Goal: Transaction & Acquisition: Subscribe to service/newsletter

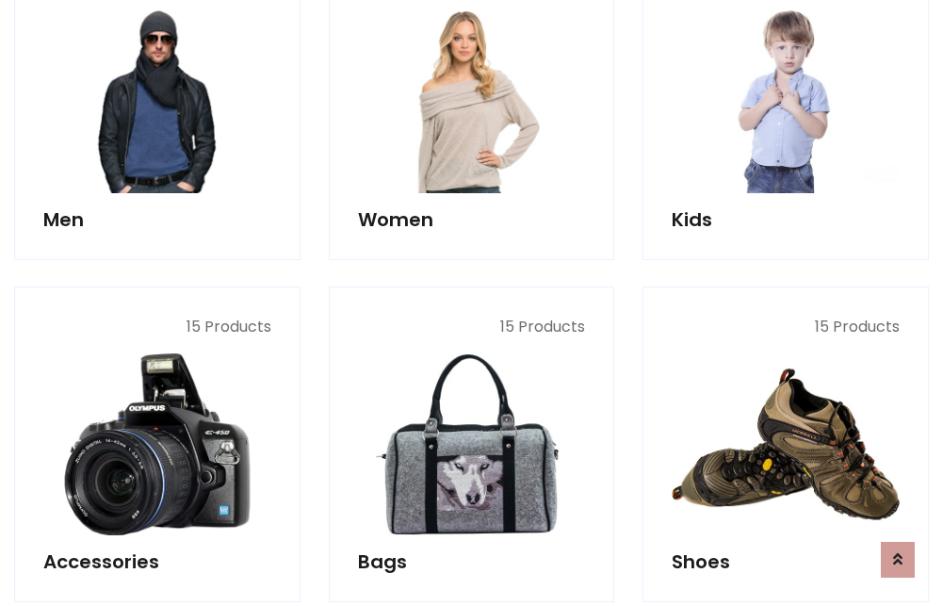
scroll to position [1367, 0]
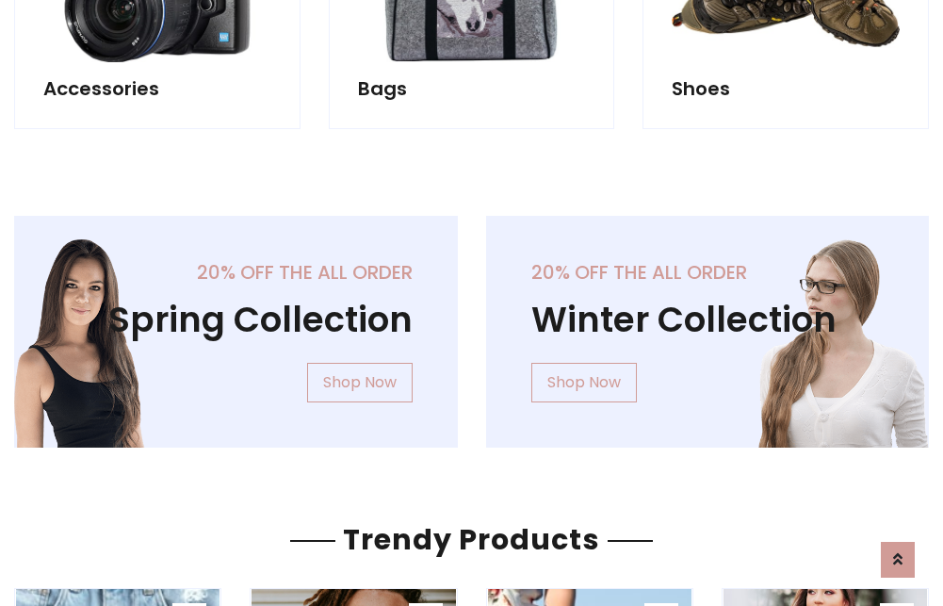
click at [472, 324] on div "20% off the all order Winter Collection Shop Now" at bounding box center [708, 347] width 472 height 262
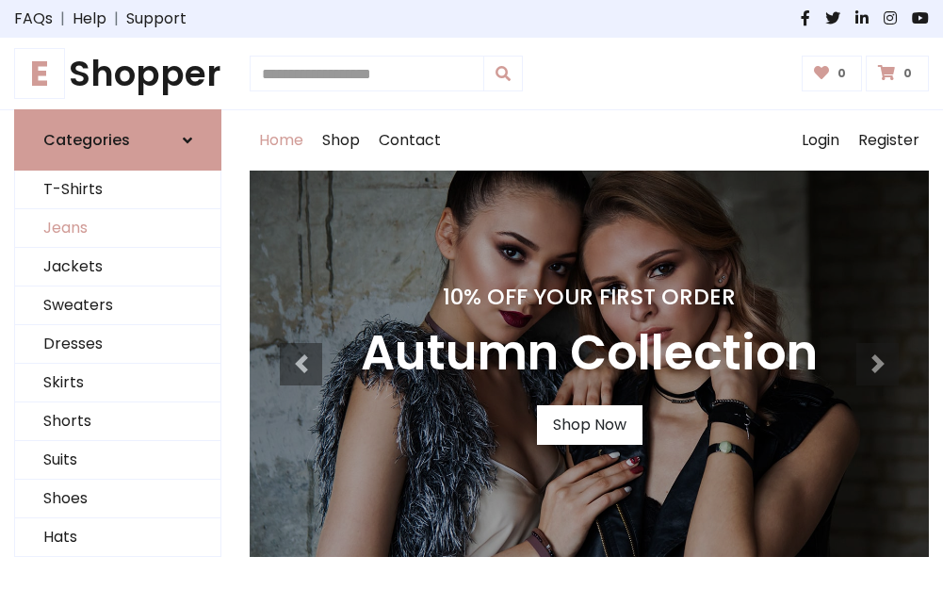
click at [118, 229] on link "Jeans" at bounding box center [117, 228] width 205 height 39
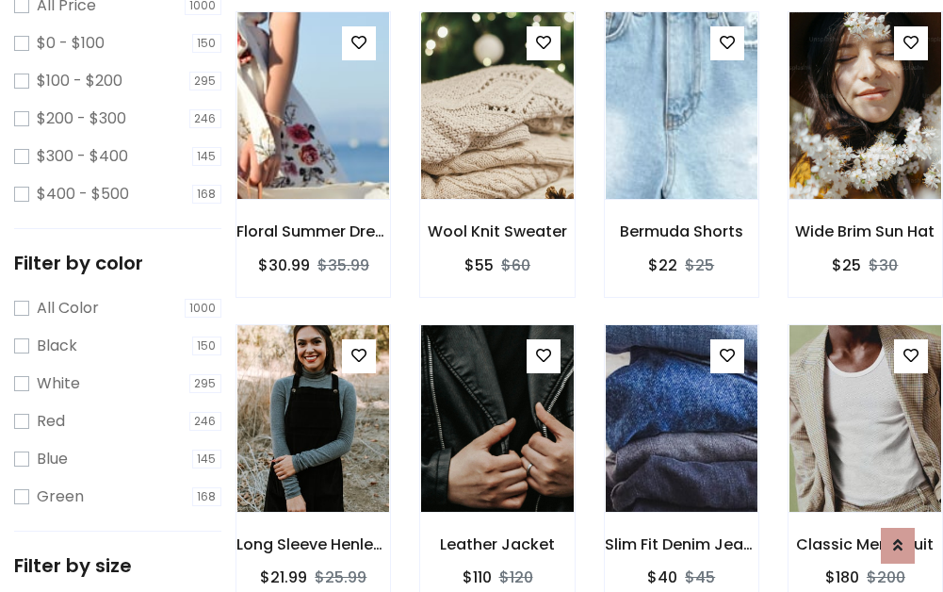
scroll to position [553, 0]
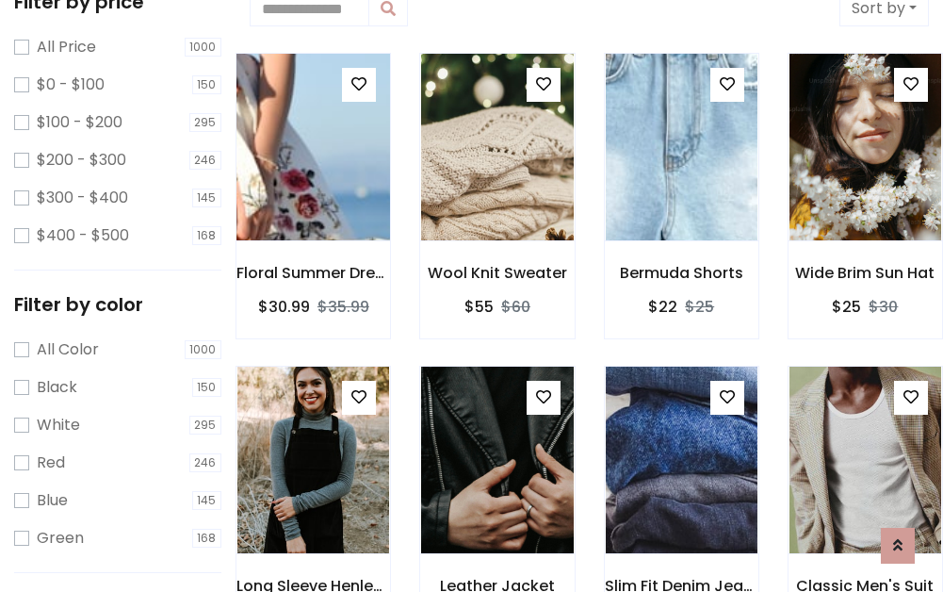
click at [313, 147] on img at bounding box center [313, 147] width 182 height 452
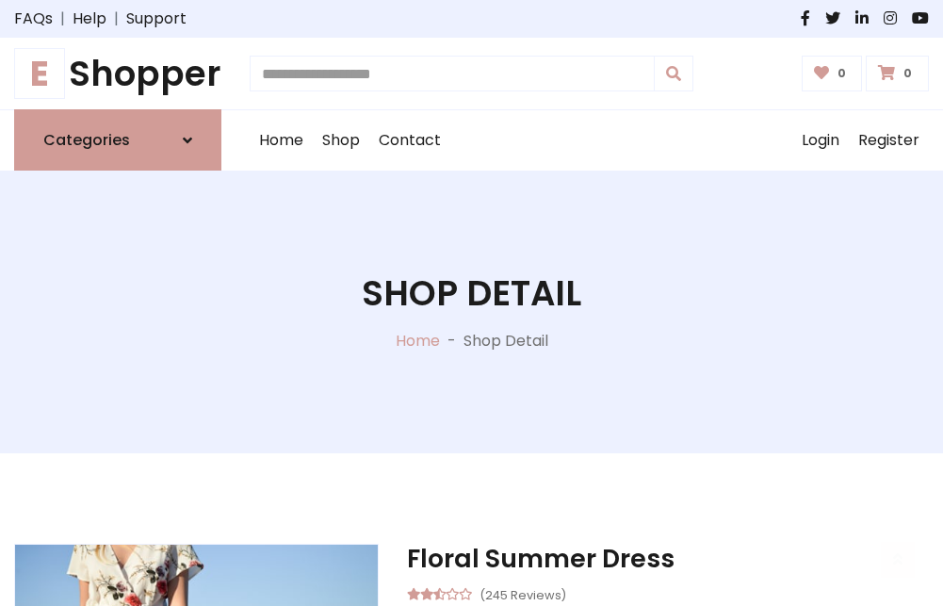
scroll to position [203, 0]
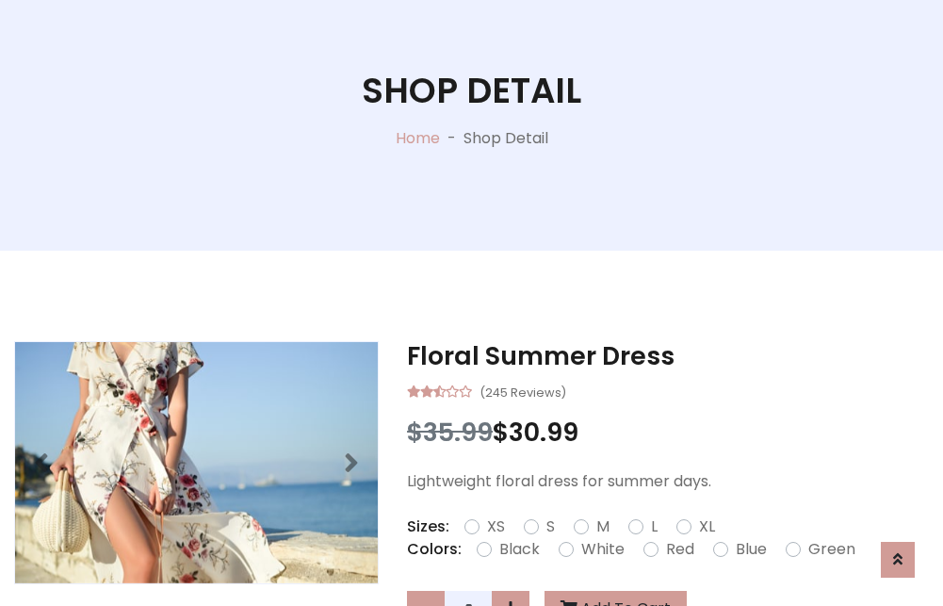
click at [678, 549] on label "Red" at bounding box center [680, 549] width 28 height 23
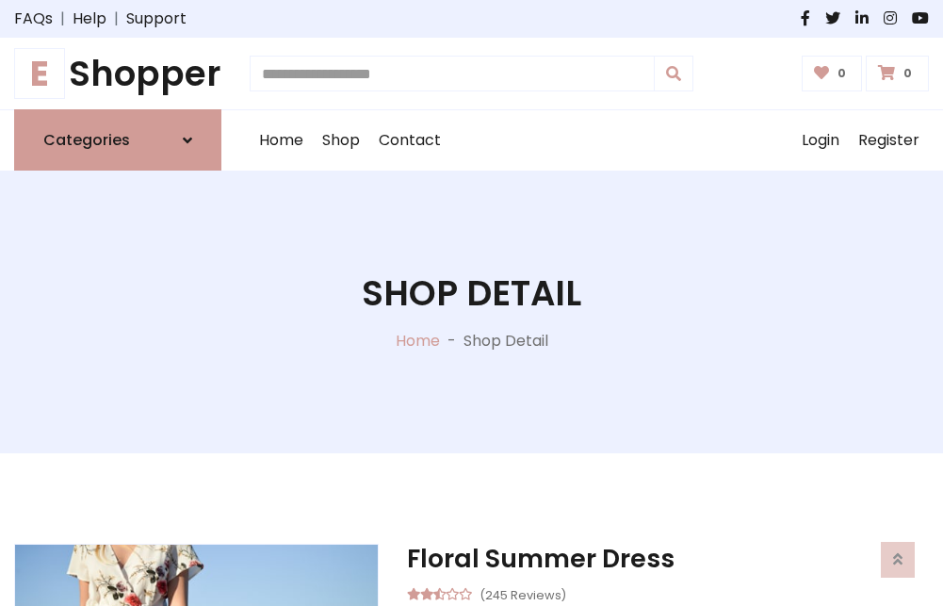
scroll to position [203, 0]
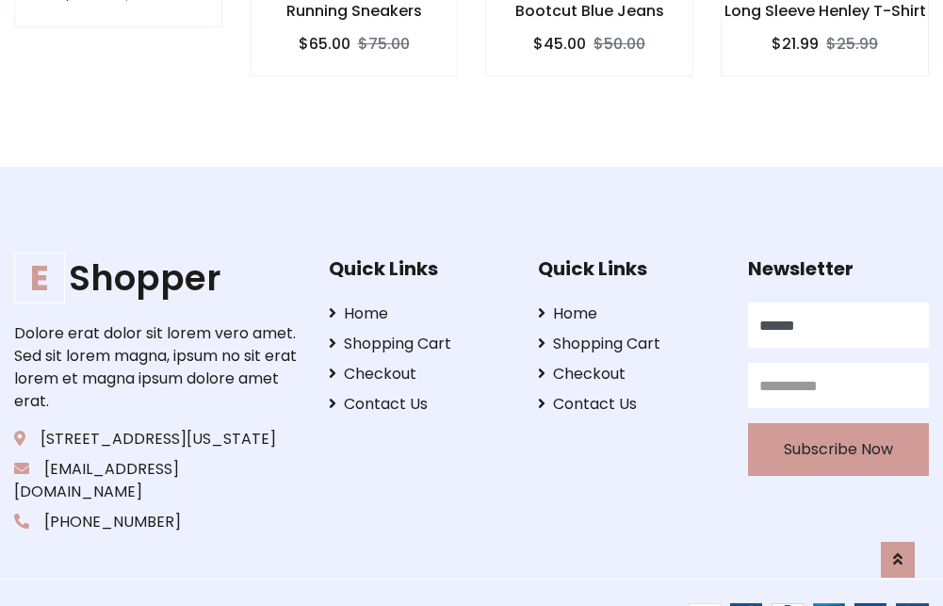
type input "******"
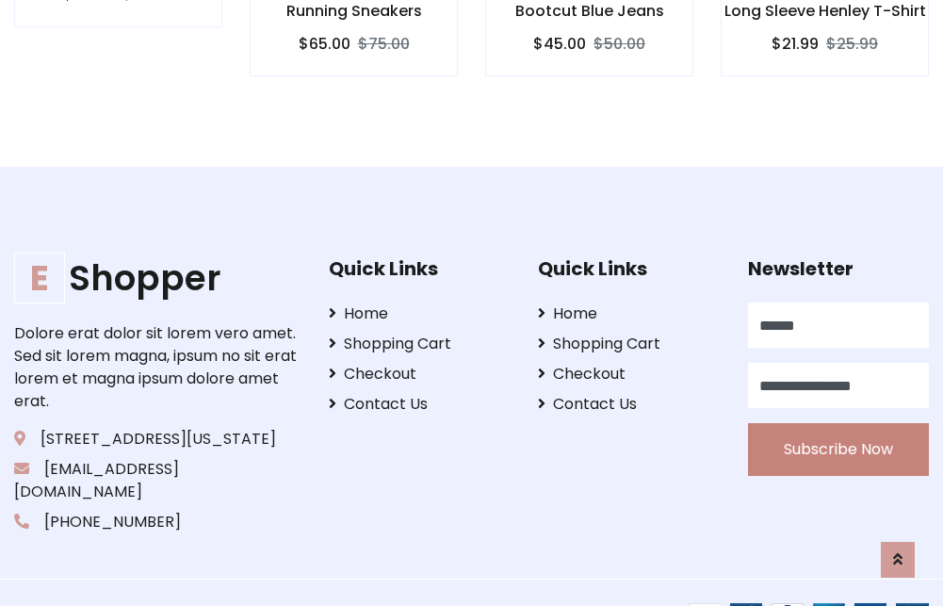
type input "**********"
click at [838, 427] on button "Subscribe Now" at bounding box center [838, 449] width 181 height 53
